Goal: Task Accomplishment & Management: Manage account settings

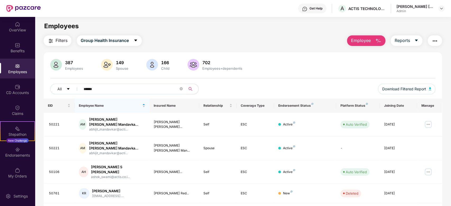
scroll to position [35, 0]
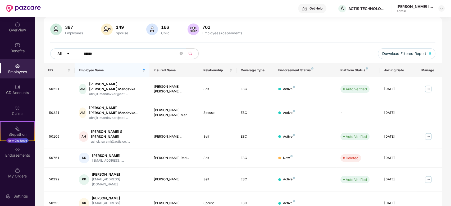
drag, startPoint x: 95, startPoint y: 52, endPoint x: 72, endPoint y: 49, distance: 23.5
click at [72, 49] on div "All *****" at bounding box center [162, 53] width 225 height 11
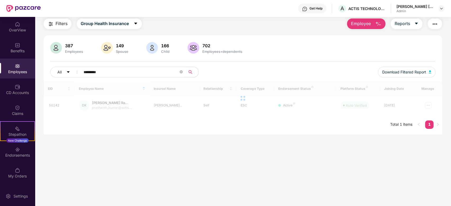
scroll to position [17, 0]
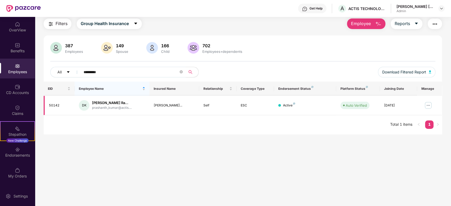
type input "*********"
click at [426, 105] on img at bounding box center [428, 105] width 8 height 8
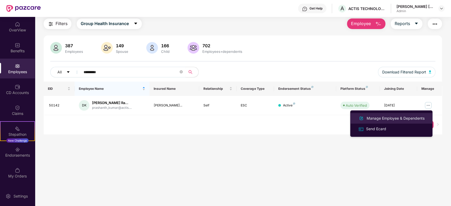
click at [382, 117] on div "Manage Employee & Dependents" at bounding box center [396, 119] width 60 height 6
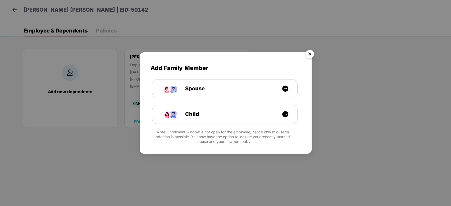
click at [309, 55] on img "Close" at bounding box center [309, 55] width 15 height 15
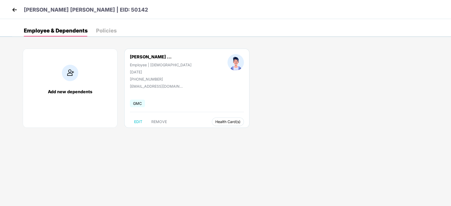
click at [216, 121] on span "Health Card(s)" at bounding box center [227, 122] width 25 height 3
click at [250, 131] on img at bounding box center [247, 132] width 5 height 5
click at [8, 9] on div "[PERSON_NAME] [PERSON_NAME] | EID: 50142" at bounding box center [225, 9] width 451 height 19
click at [14, 8] on img at bounding box center [15, 10] width 8 height 8
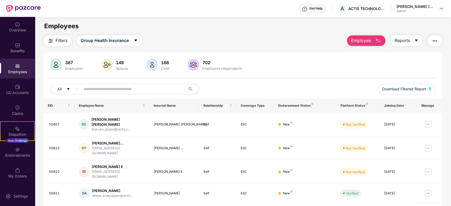
click at [104, 88] on input "text" at bounding box center [131, 89] width 95 height 8
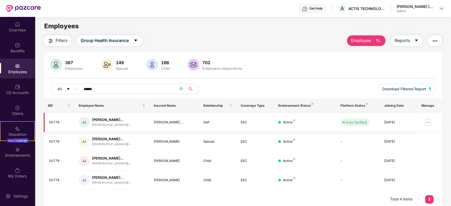
type input "******"
click at [430, 120] on img at bounding box center [428, 122] width 8 height 8
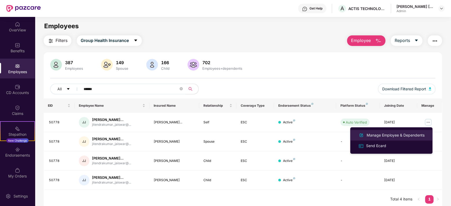
click at [378, 136] on div "Manage Employee & Dependents" at bounding box center [396, 136] width 60 height 6
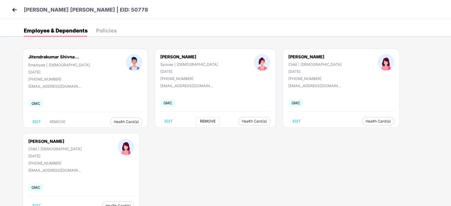
click at [200, 122] on span "REMOVE" at bounding box center [208, 121] width 16 height 4
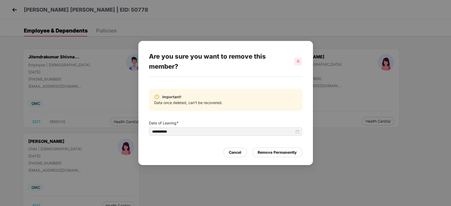
click at [300, 62] on div at bounding box center [298, 62] width 8 height 8
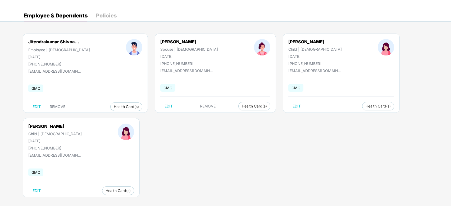
scroll to position [19, 0]
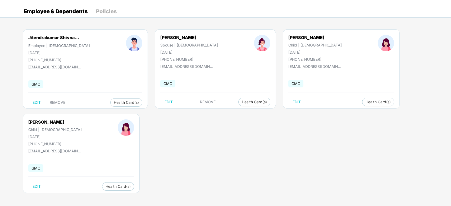
click at [288, 104] on div "EDIT Health Card(s)" at bounding box center [341, 102] width 106 height 8
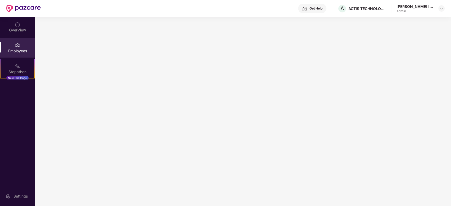
scroll to position [0, 0]
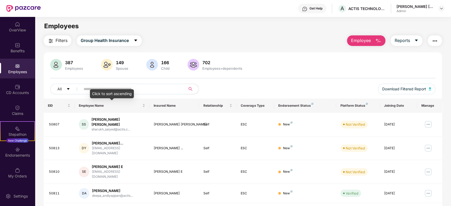
click at [94, 90] on div "Click to sort ascending" at bounding box center [112, 93] width 44 height 9
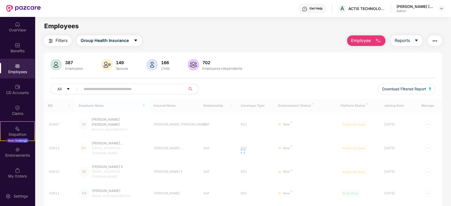
click at [88, 88] on input "text" at bounding box center [131, 89] width 95 height 8
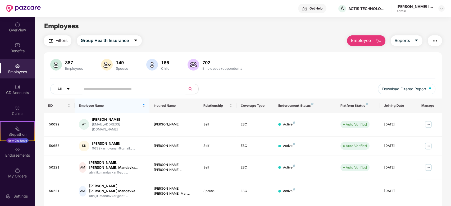
click at [90, 88] on input "text" at bounding box center [131, 89] width 95 height 8
click at [19, 71] on div "Employees" at bounding box center [17, 71] width 35 height 5
click at [13, 65] on div "Employees" at bounding box center [17, 69] width 35 height 20
click at [90, 89] on input "text" at bounding box center [131, 89] width 95 height 8
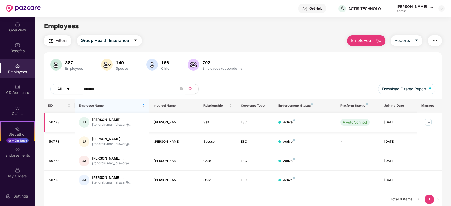
type input "********"
click at [430, 121] on img at bounding box center [428, 122] width 8 height 8
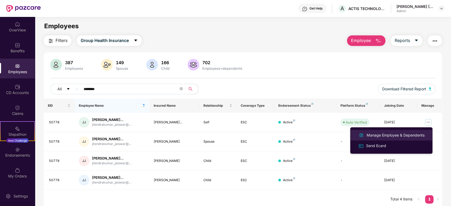
click at [385, 135] on div "Manage Employee & Dependents" at bounding box center [396, 136] width 60 height 6
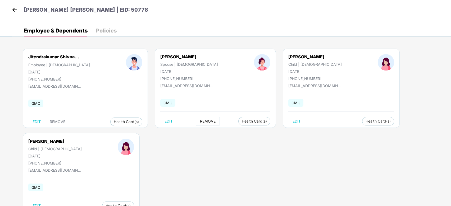
click at [200, 121] on span "REMOVE" at bounding box center [208, 121] width 16 height 4
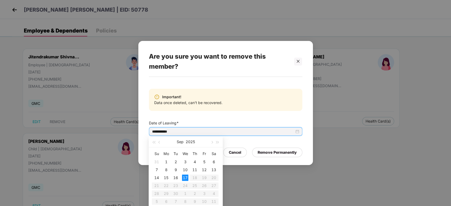
click at [180, 130] on input "**********" at bounding box center [223, 132] width 142 height 6
click at [158, 141] on button "button" at bounding box center [160, 142] width 6 height 11
type input "**********"
click at [175, 185] on div "19" at bounding box center [175, 186] width 6 height 6
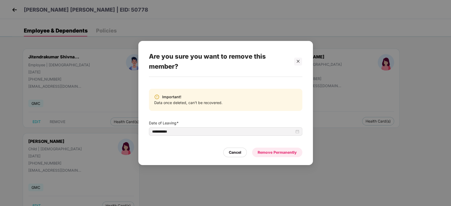
click at [278, 154] on div "Remove Permanently" at bounding box center [277, 153] width 39 height 6
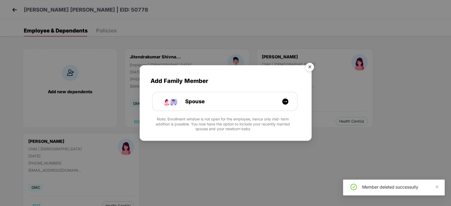
click at [307, 67] on img "Close" at bounding box center [309, 68] width 15 height 15
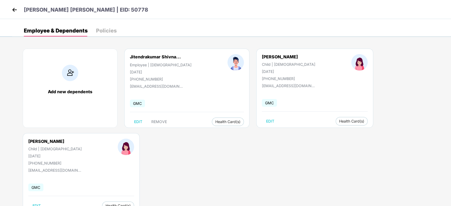
click at [11, 10] on img at bounding box center [15, 10] width 8 height 8
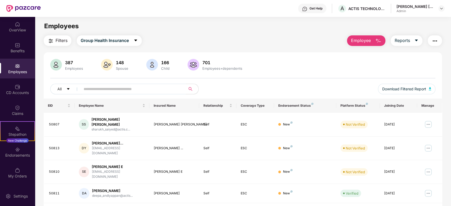
click at [104, 88] on input "text" at bounding box center [131, 89] width 95 height 8
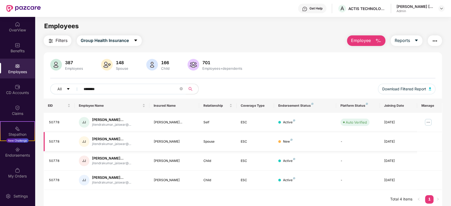
type input "********"
click at [102, 134] on td "[PERSON_NAME]... jitendrakumar_jaiswar@..." at bounding box center [112, 141] width 75 height 19
click at [106, 138] on div "[PERSON_NAME]..." at bounding box center [111, 139] width 39 height 5
click at [162, 141] on div "[PERSON_NAME]" at bounding box center [174, 141] width 41 height 5
drag, startPoint x: 203, startPoint y: 144, endPoint x: 221, endPoint y: 141, distance: 18.0
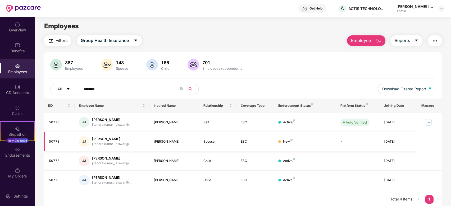
click at [208, 143] on div "Spouse" at bounding box center [217, 141] width 29 height 5
click at [395, 139] on td "[DATE]" at bounding box center [398, 141] width 37 height 19
click at [430, 122] on img at bounding box center [428, 122] width 8 height 8
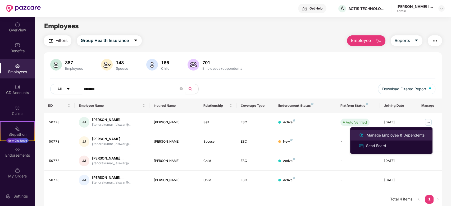
click at [387, 135] on div "Manage Employee & Dependents" at bounding box center [396, 136] width 60 height 6
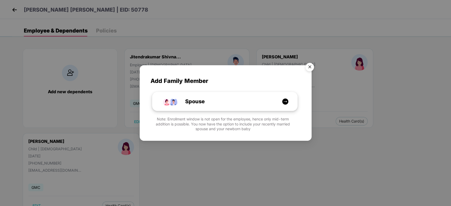
click at [288, 102] on img at bounding box center [285, 101] width 7 height 7
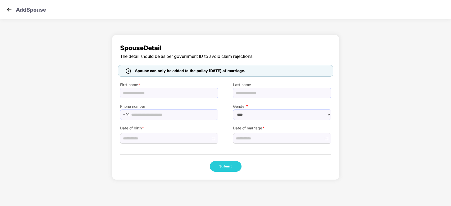
select select "******"
